Goal: Transaction & Acquisition: Book appointment/travel/reservation

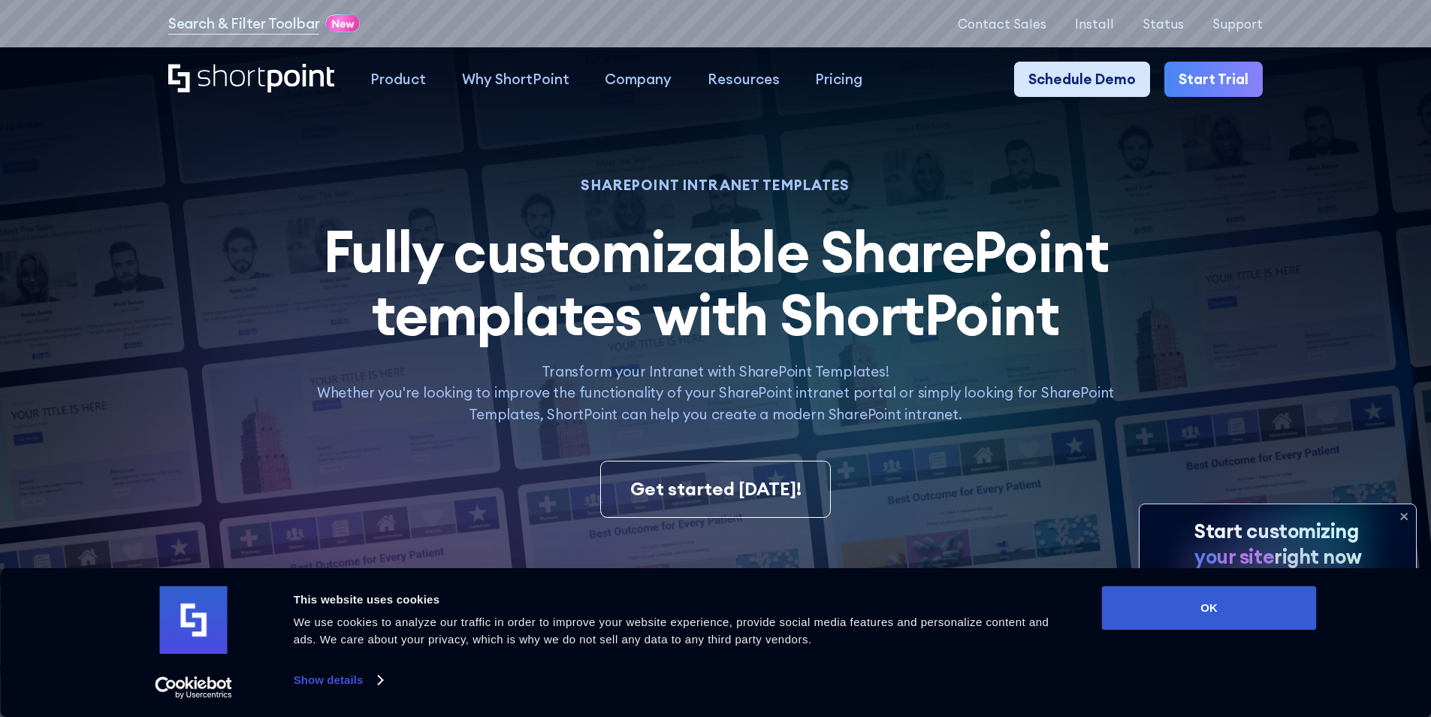
click at [1062, 85] on link "Schedule Demo" at bounding box center [1082, 80] width 136 height 36
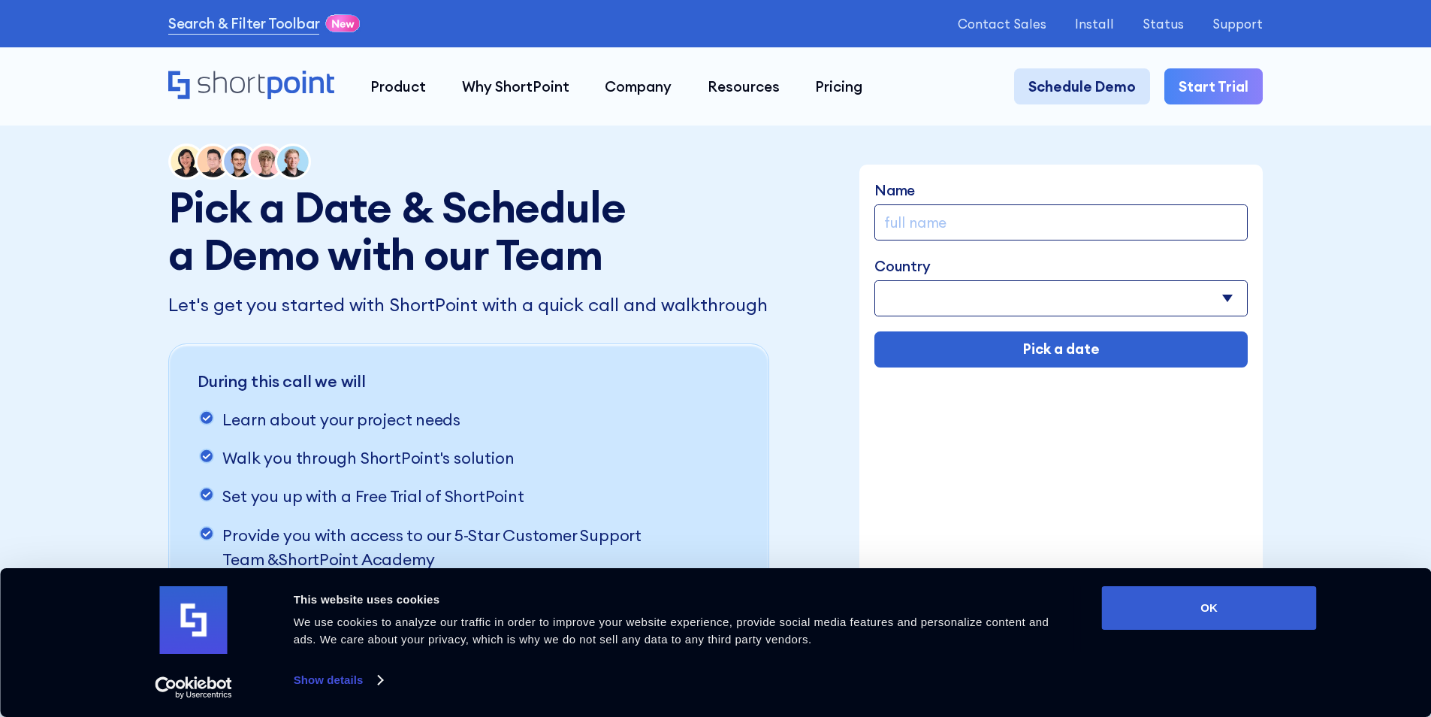
click at [1140, 74] on link "Schedule Demo" at bounding box center [1082, 86] width 136 height 36
